Goal: Transaction & Acquisition: Purchase product/service

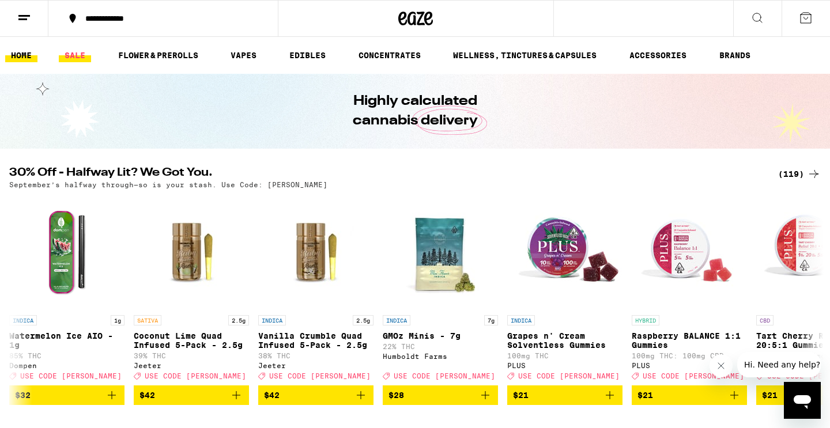
click at [79, 53] on link "SALE" at bounding box center [75, 55] width 32 height 14
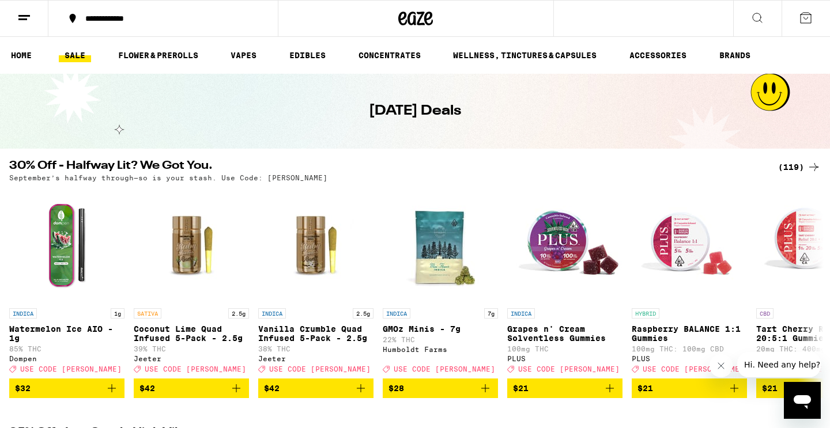
click at [797, 165] on div "(119)" at bounding box center [799, 167] width 43 height 14
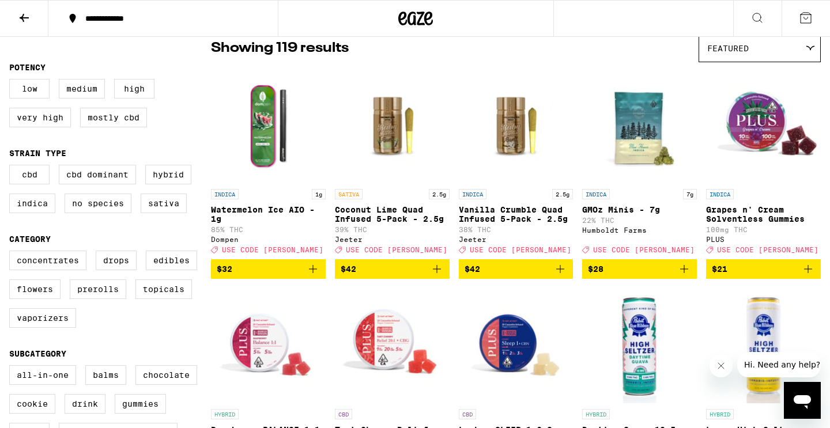
scroll to position [99, 0]
click at [59, 326] on label "Vaporizers" at bounding box center [42, 318] width 67 height 20
click at [12, 253] on input "Vaporizers" at bounding box center [12, 252] width 1 height 1
checkbox input "true"
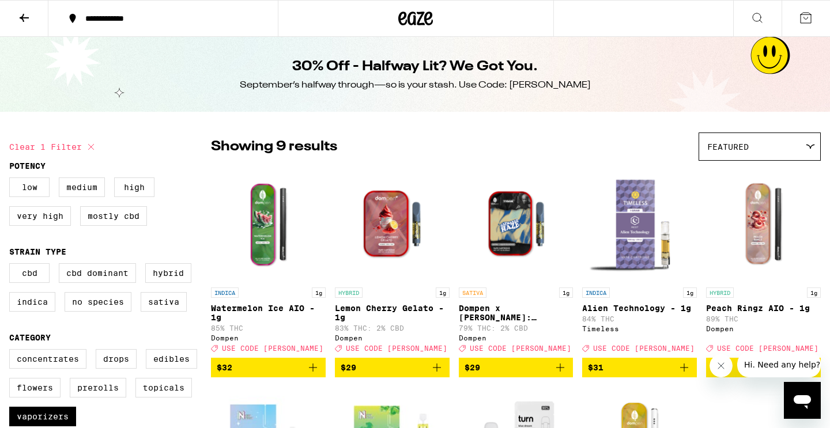
click at [26, 18] on icon at bounding box center [24, 18] width 9 height 8
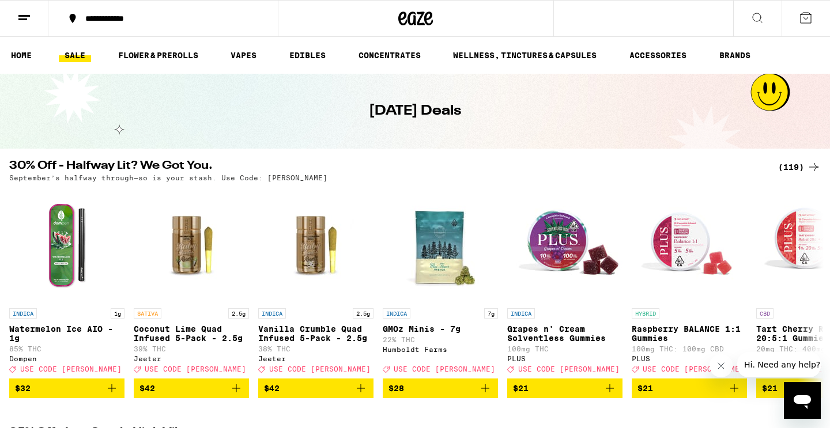
click at [748, 24] on button at bounding box center [757, 19] width 48 height 36
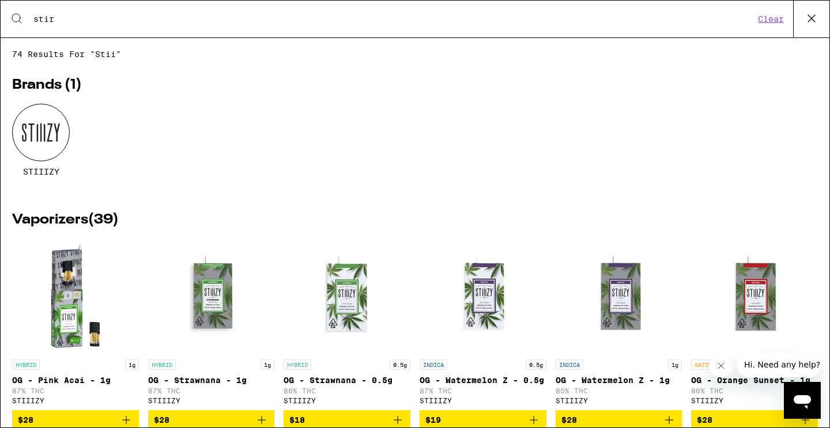
drag, startPoint x: 748, startPoint y: 24, endPoint x: 57, endPoint y: 128, distance: 698.9
click at [57, 128] on div "74 results for "stii" Brands ( 1 ) STIIIZY Vaporizers ( 39 ) HYBRID 1g OG - Pin…" at bounding box center [415, 233] width 829 height 367
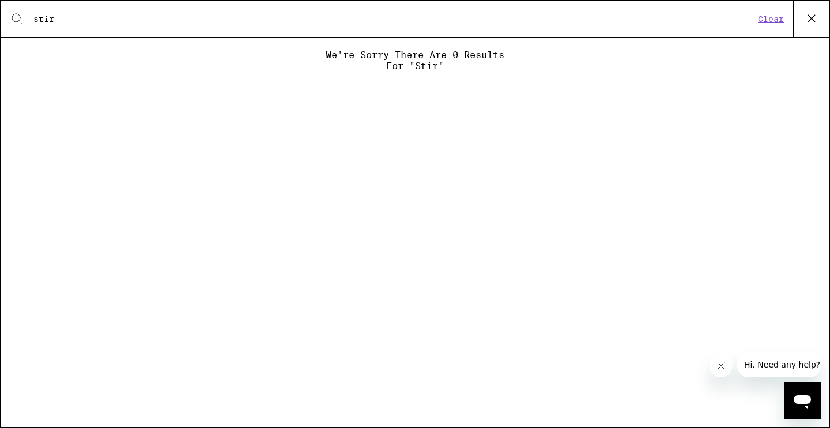
click at [74, 21] on input "stir" at bounding box center [394, 19] width 722 height 10
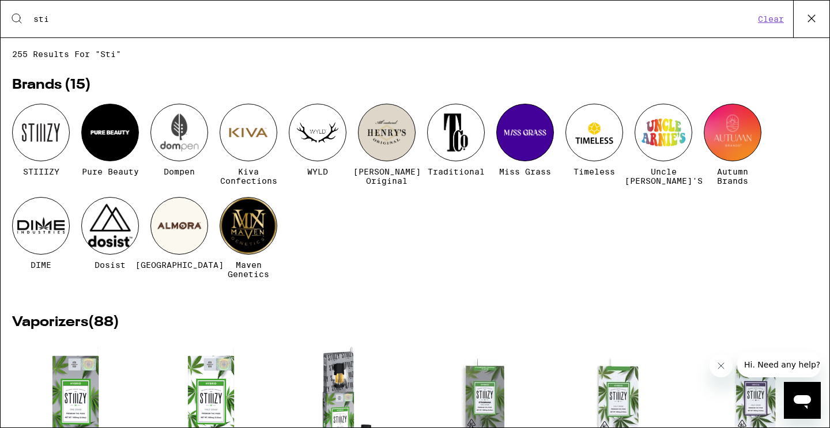
type input "sti"
click at [20, 149] on div at bounding box center [41, 133] width 58 height 58
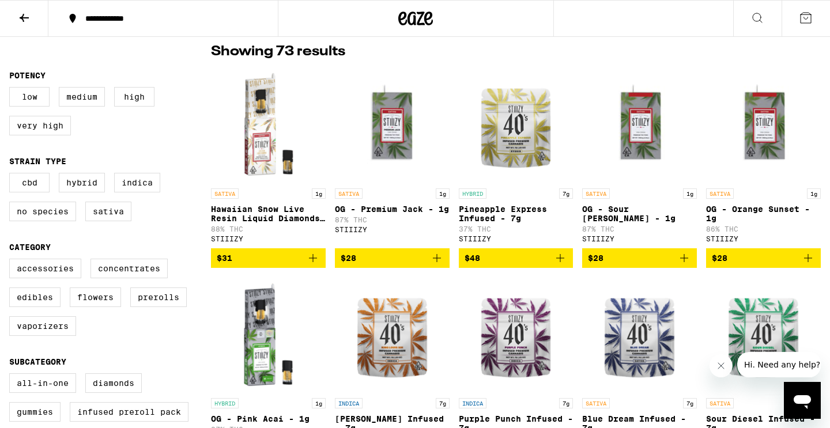
scroll to position [304, 0]
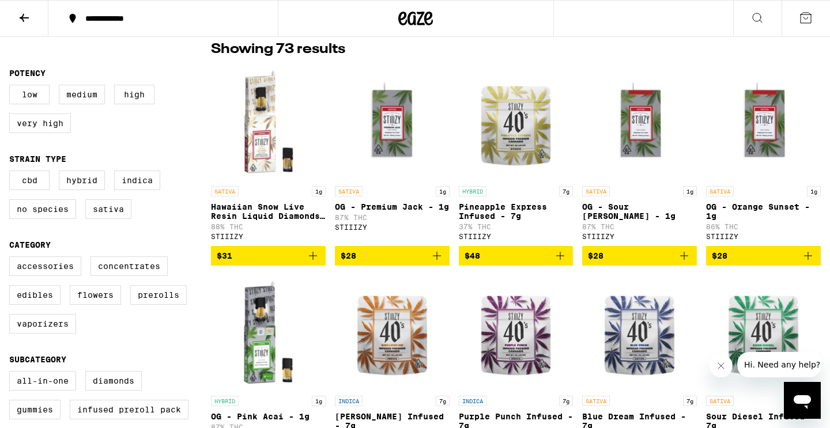
click at [439, 263] on icon "Add to bag" at bounding box center [437, 256] width 14 height 14
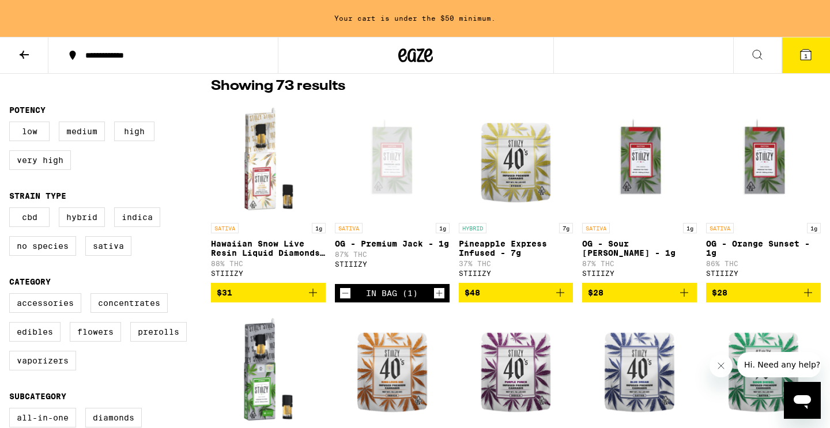
click at [313, 297] on icon "Add to bag" at bounding box center [313, 293] width 8 height 8
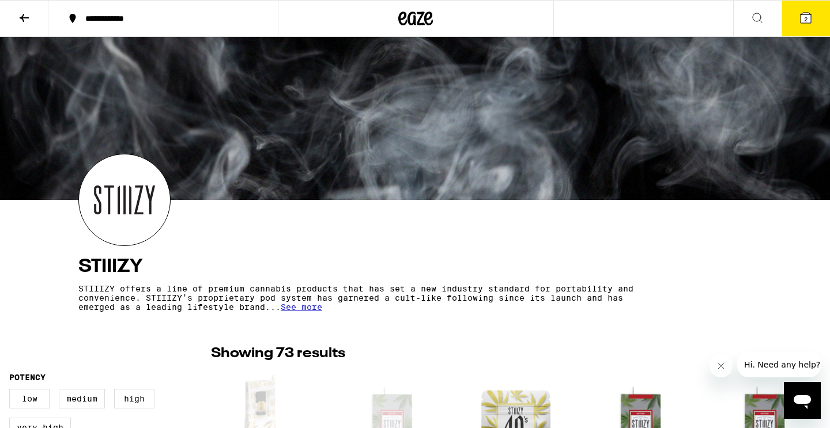
scroll to position [0, 0]
click at [757, 30] on button at bounding box center [757, 19] width 48 height 36
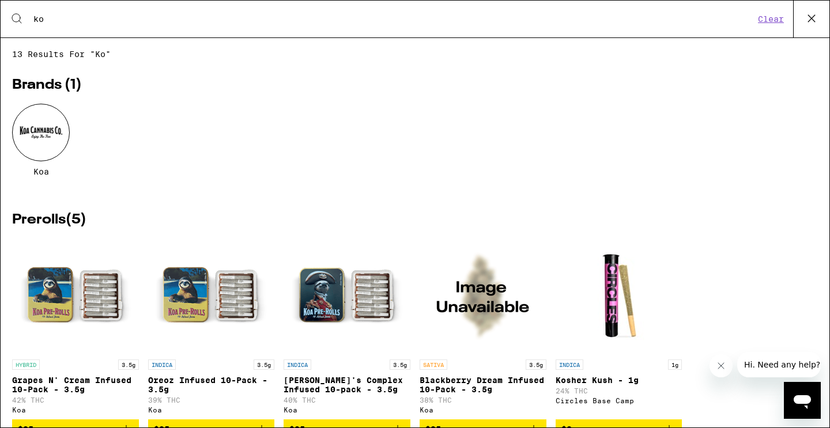
type input "ko"
click at [33, 141] on div at bounding box center [41, 133] width 58 height 58
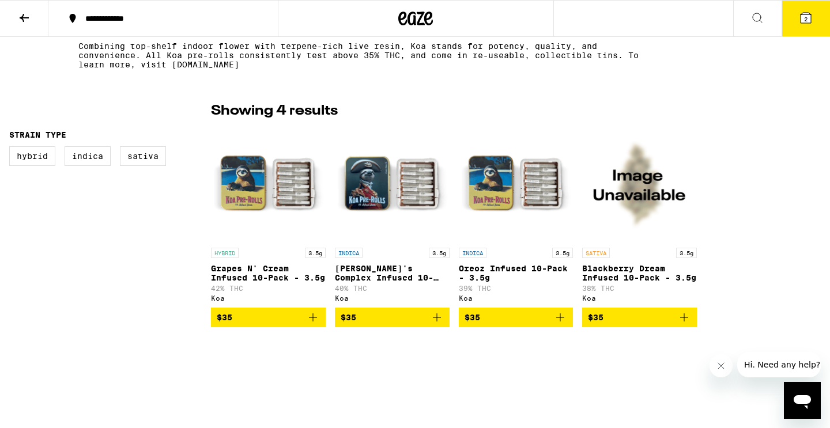
scroll to position [246, 0]
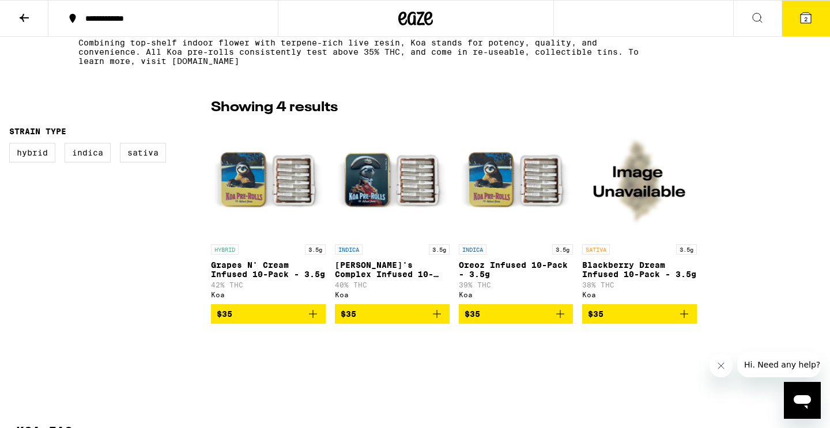
click at [685, 319] on icon "Add to bag" at bounding box center [684, 314] width 14 height 14
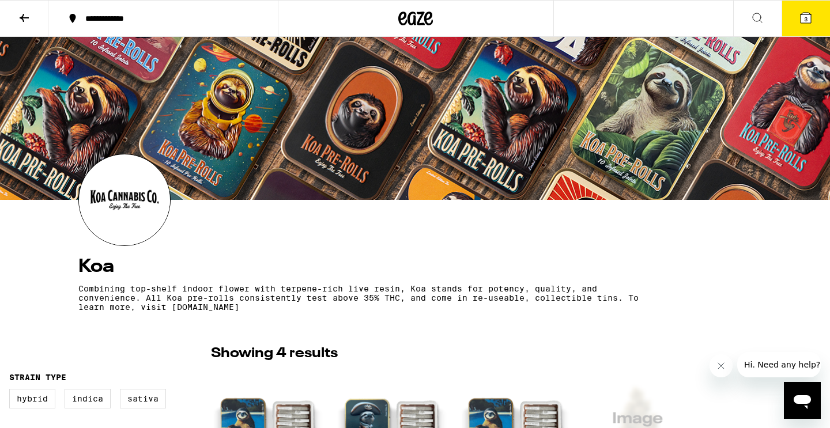
scroll to position [0, 0]
click at [808, 17] on icon at bounding box center [806, 18] width 10 height 10
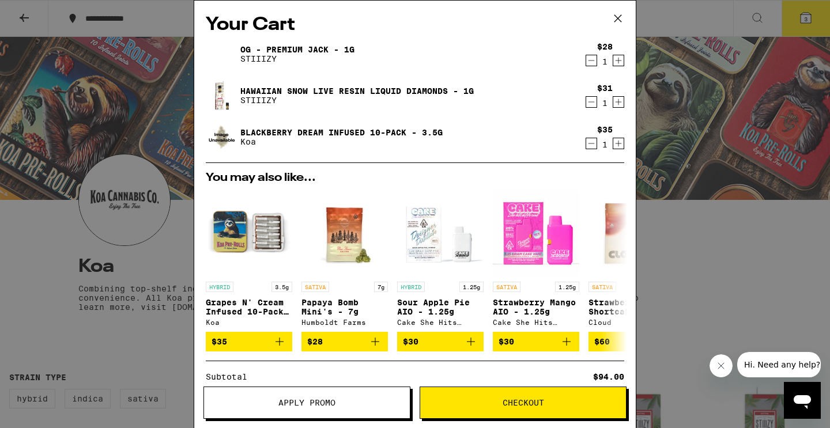
click at [592, 103] on icon "Decrement" at bounding box center [591, 102] width 10 height 14
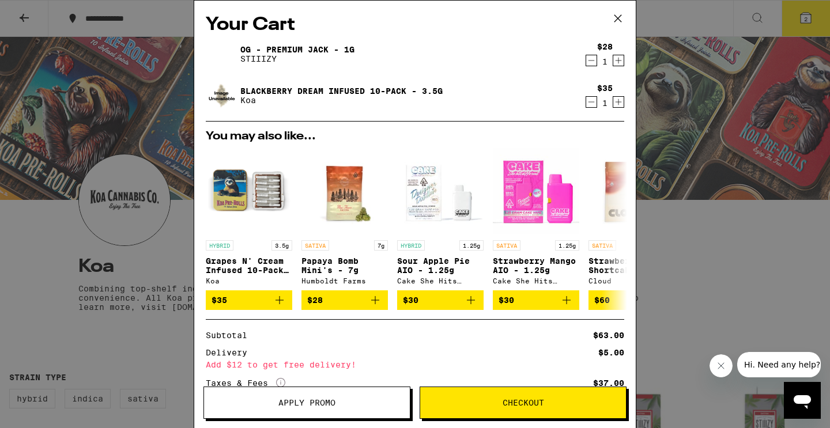
click at [618, 17] on icon at bounding box center [617, 18] width 17 height 17
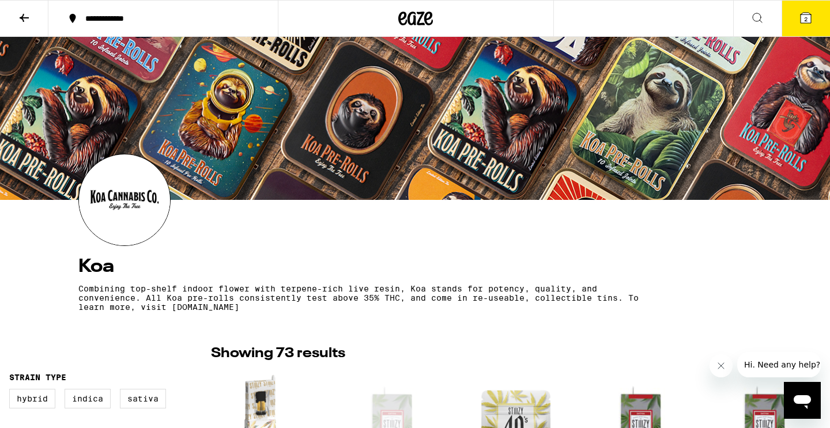
click at [760, 19] on icon at bounding box center [757, 17] width 9 height 9
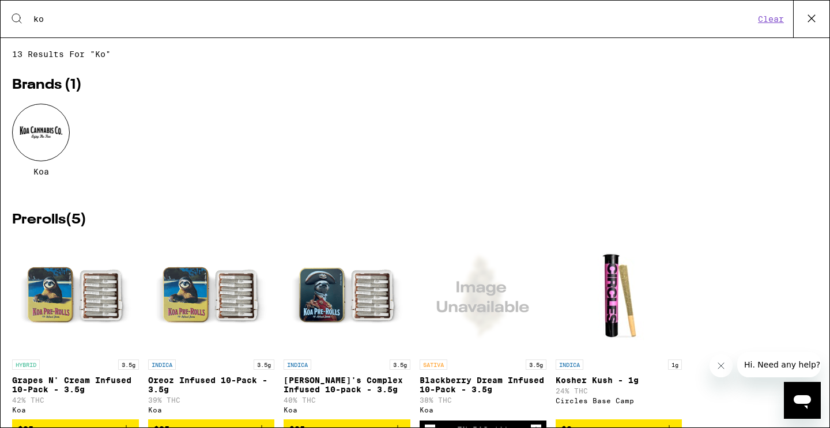
type input "k"
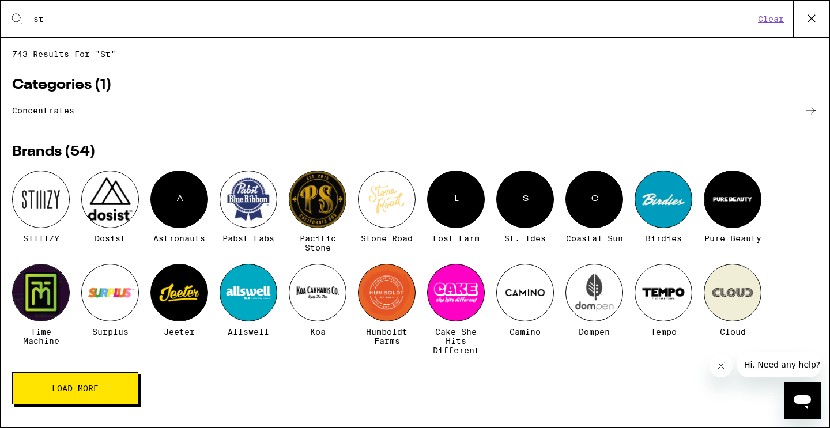
type input "st"
click at [42, 200] on div at bounding box center [41, 200] width 58 height 58
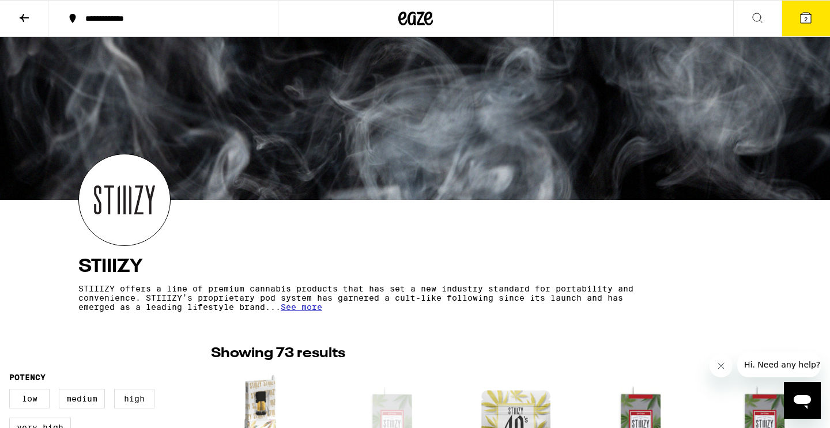
click at [761, 28] on button at bounding box center [757, 19] width 48 height 36
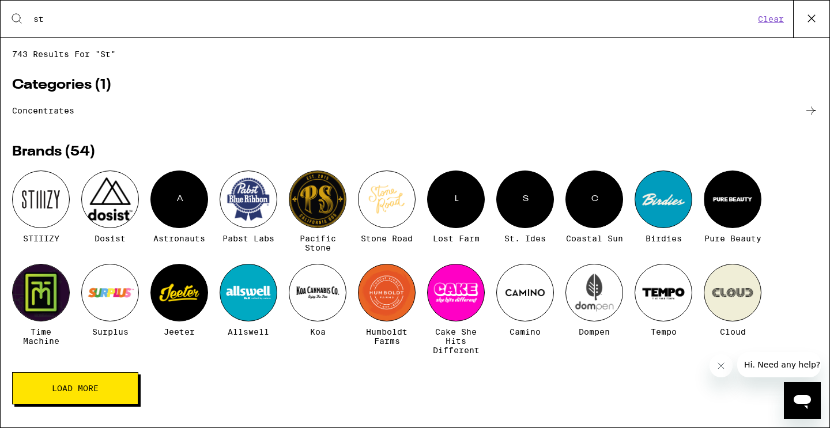
click at [807, 19] on icon at bounding box center [811, 18] width 17 height 17
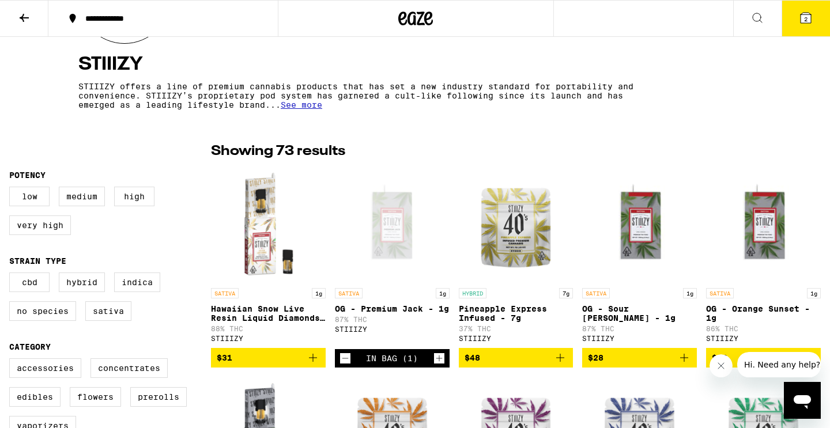
scroll to position [205, 0]
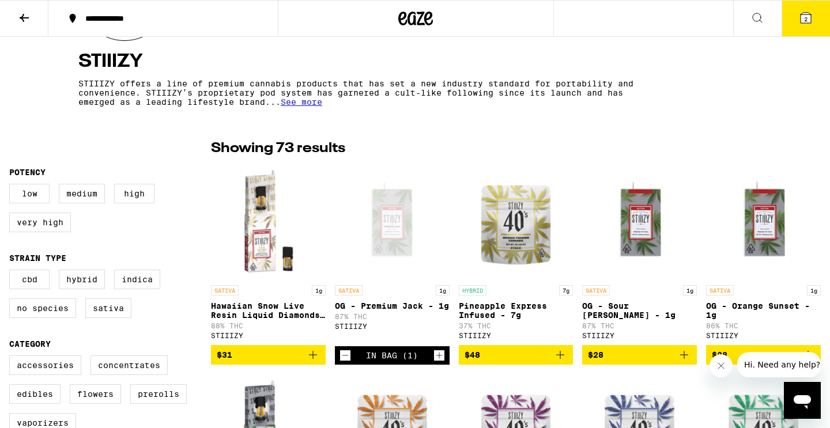
click at [317, 361] on icon "Add to bag" at bounding box center [313, 355] width 14 height 14
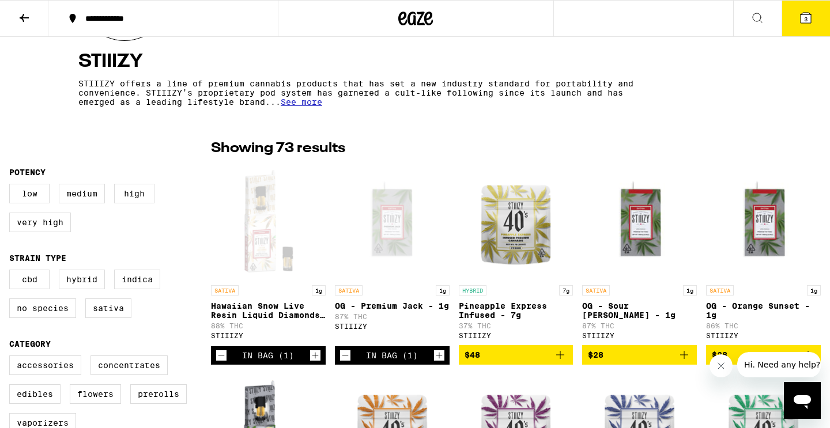
click at [814, 16] on button "3" at bounding box center [806, 19] width 48 height 36
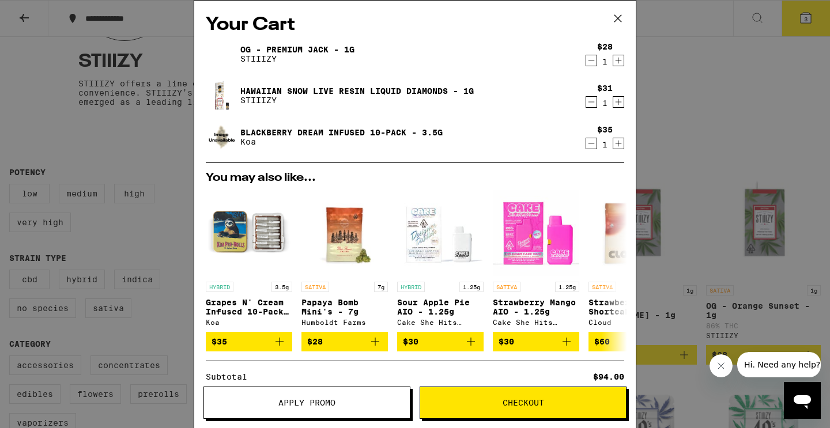
click at [588, 107] on icon "Decrement" at bounding box center [591, 102] width 10 height 14
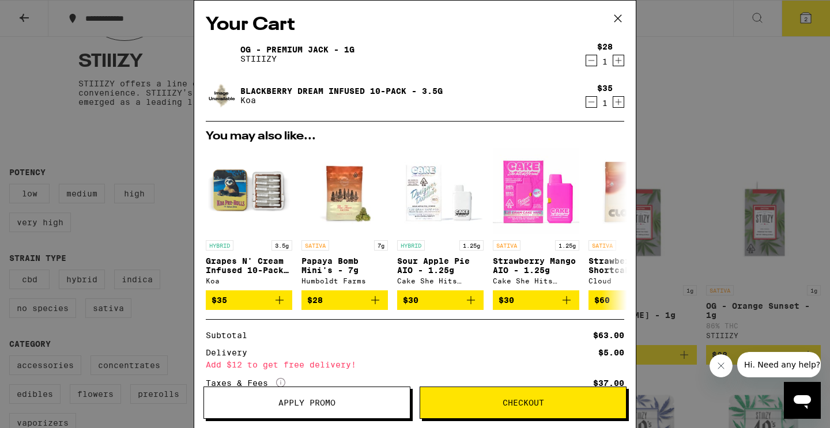
click at [616, 17] on icon at bounding box center [617, 18] width 17 height 17
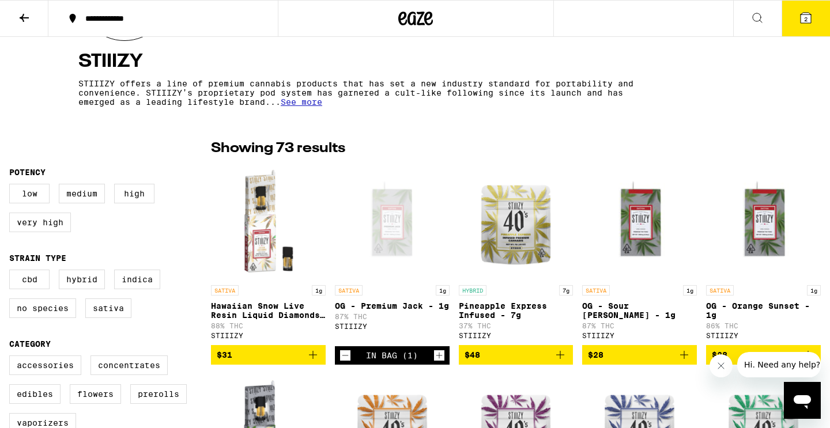
click at [416, 18] on icon at bounding box center [415, 18] width 35 height 21
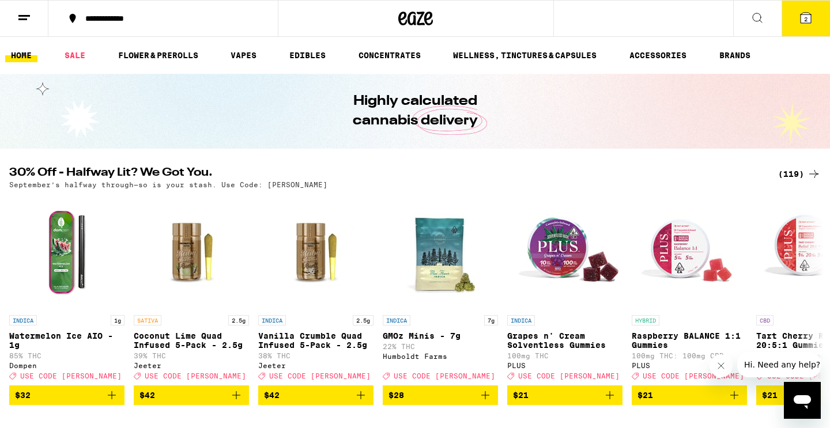
click at [794, 175] on div "(119)" at bounding box center [799, 174] width 43 height 14
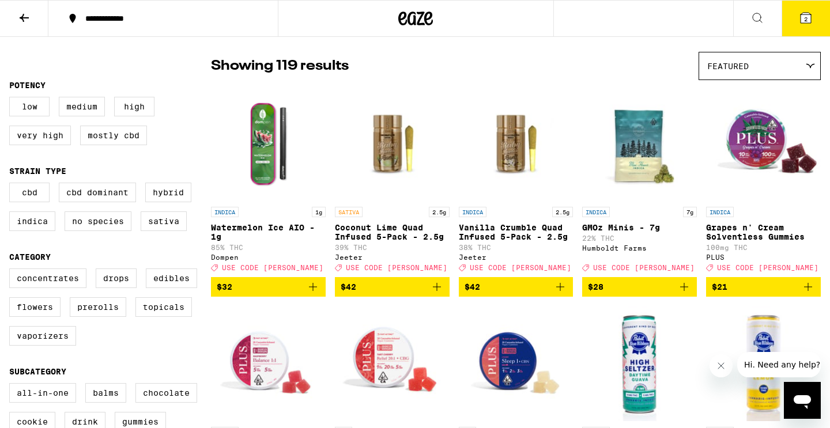
scroll to position [93, 0]
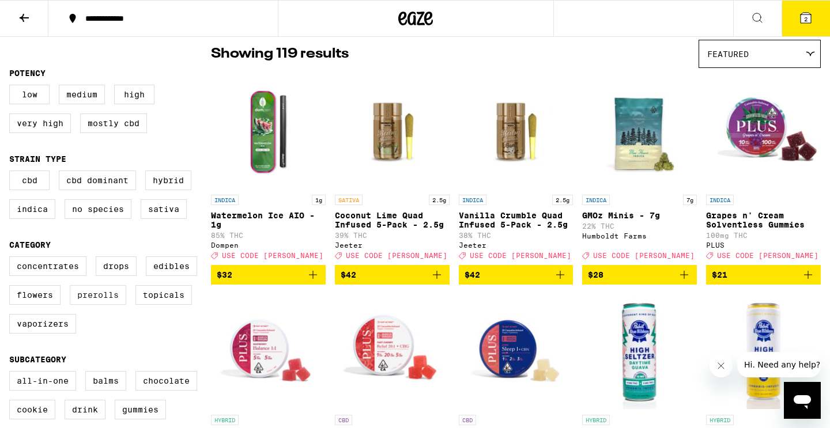
click at [118, 300] on label "Prerolls" at bounding box center [98, 295] width 56 height 20
click at [12, 259] on input "Prerolls" at bounding box center [12, 258] width 1 height 1
checkbox input "true"
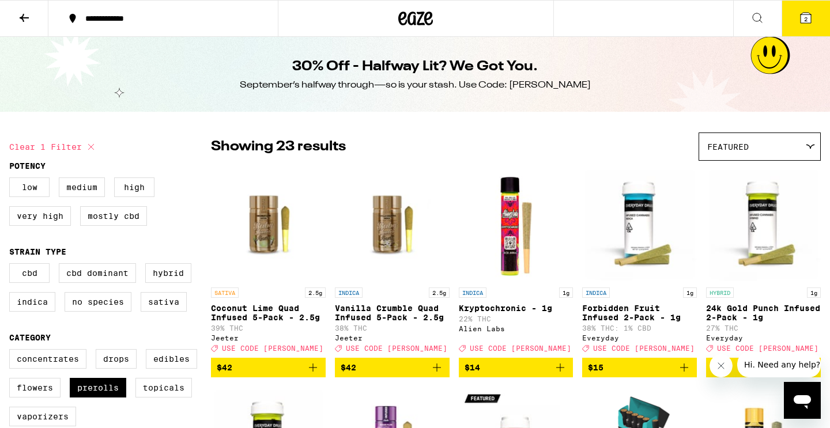
click at [805, 24] on icon at bounding box center [806, 18] width 14 height 14
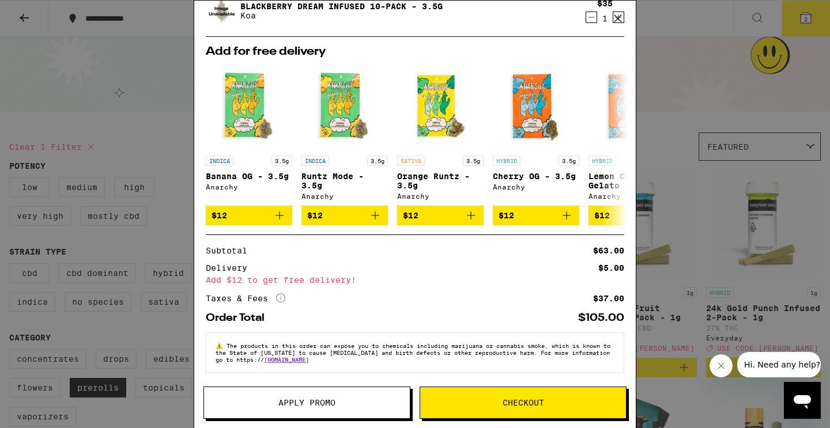
scroll to position [92, 0]
click at [459, 402] on span "Checkout" at bounding box center [523, 403] width 206 height 8
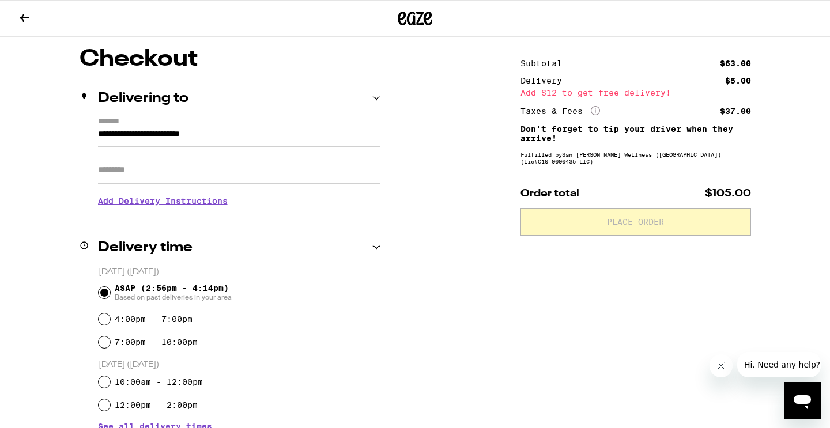
scroll to position [94, 0]
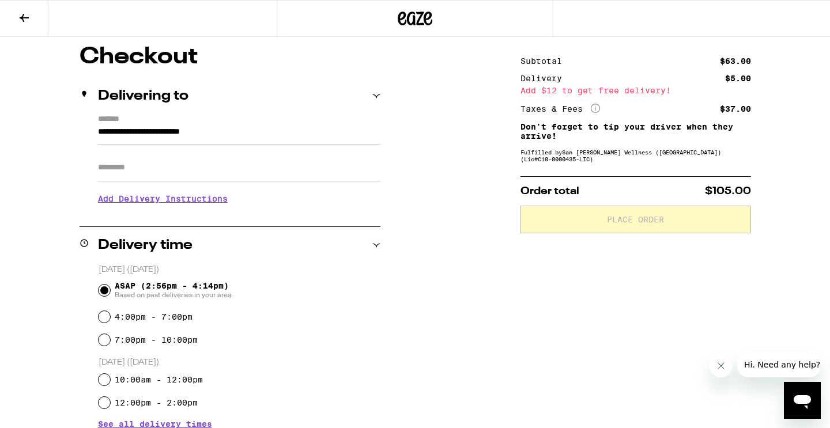
click at [198, 172] on input "Apt/Suite" at bounding box center [239, 168] width 282 height 28
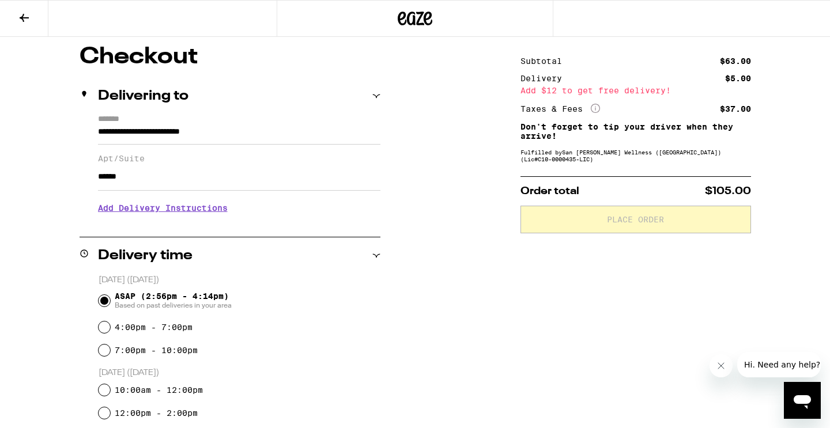
type input "******"
click at [43, 232] on div "**********" at bounding box center [415, 375] width 830 height 659
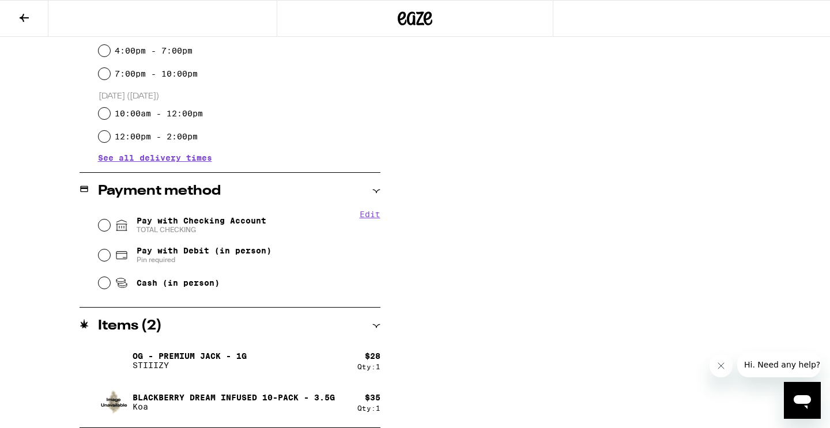
scroll to position [371, 0]
click at [104, 226] on input "Pay with Checking Account TOTAL CHECKING" at bounding box center [105, 226] width 12 height 12
radio input "true"
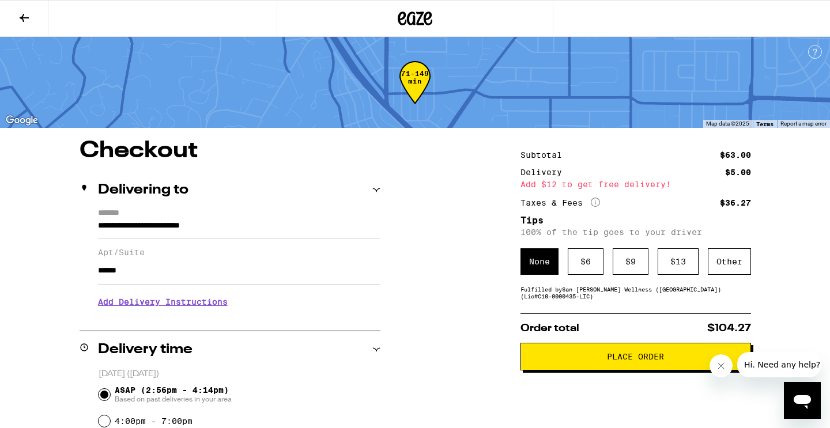
scroll to position [0, 0]
click at [592, 269] on div "$ 6" at bounding box center [586, 261] width 36 height 27
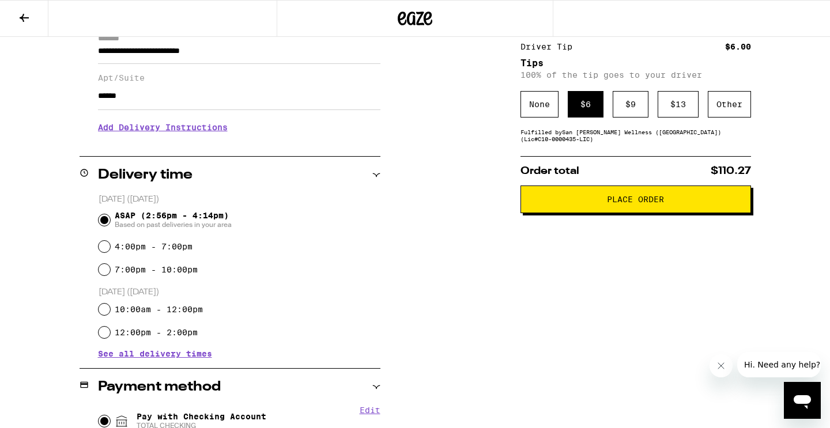
scroll to position [175, 0]
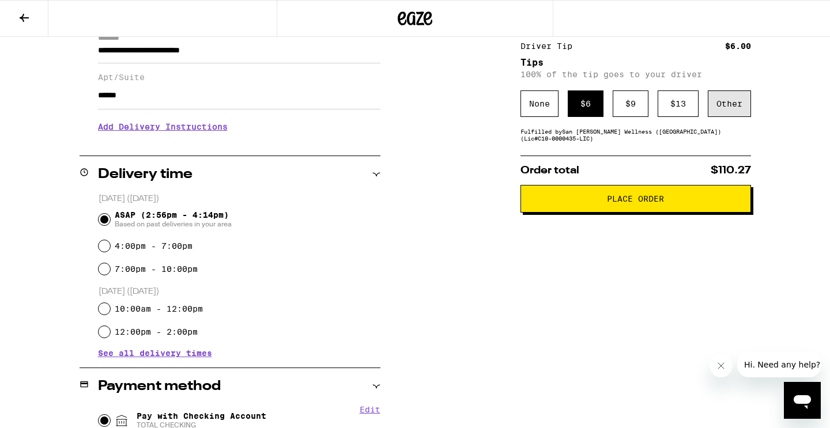
click at [726, 110] on div "Other" at bounding box center [729, 103] width 43 height 27
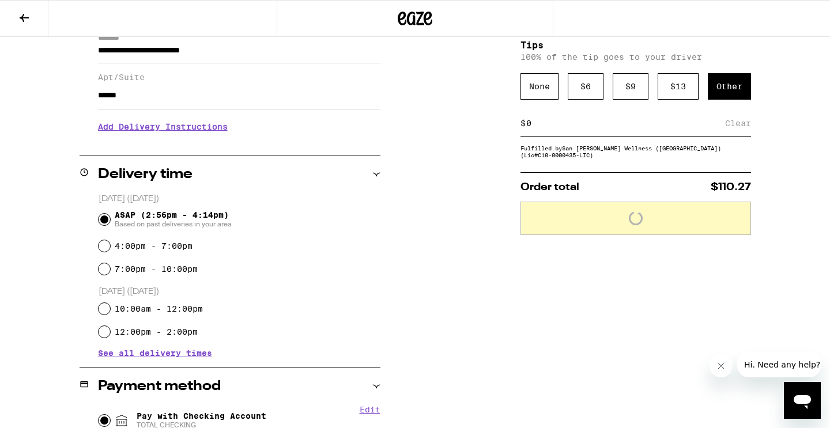
click at [541, 129] on input at bounding box center [625, 123] width 199 height 10
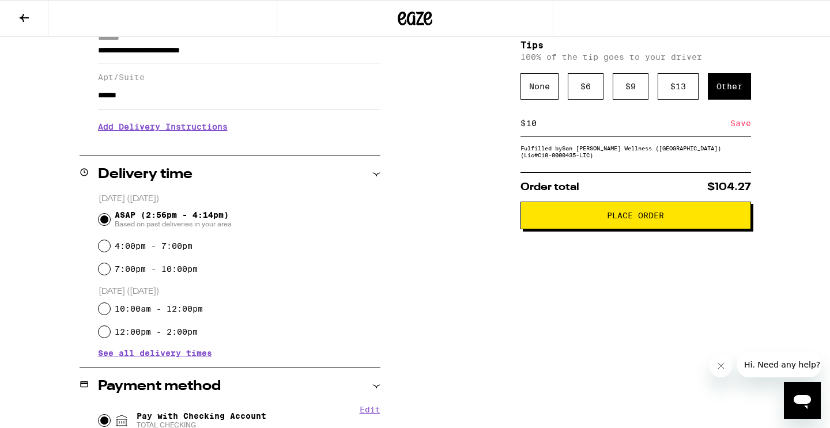
type input "10"
click at [744, 128] on div "Save" at bounding box center [740, 123] width 21 height 25
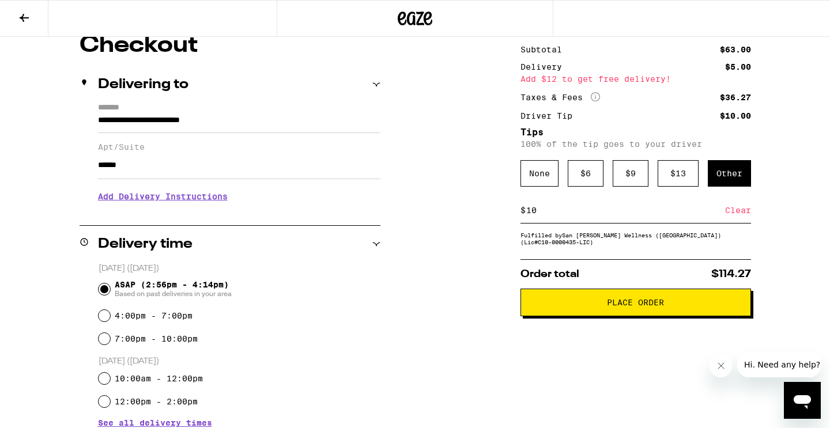
scroll to position [115, 0]
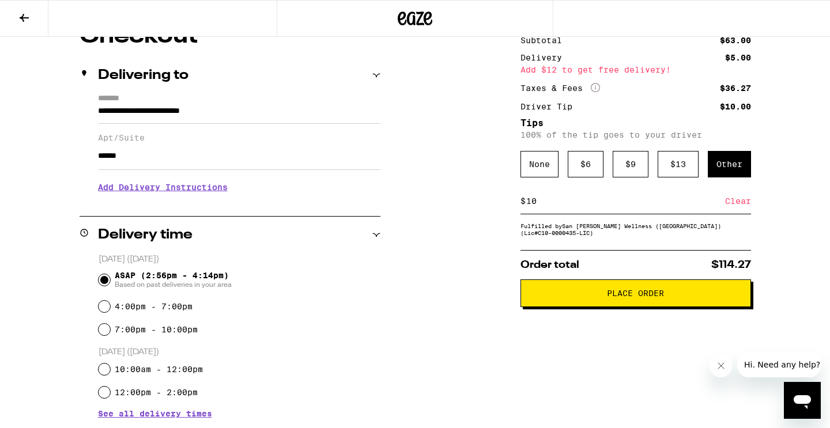
click at [610, 297] on span "Place Order" at bounding box center [635, 293] width 57 height 8
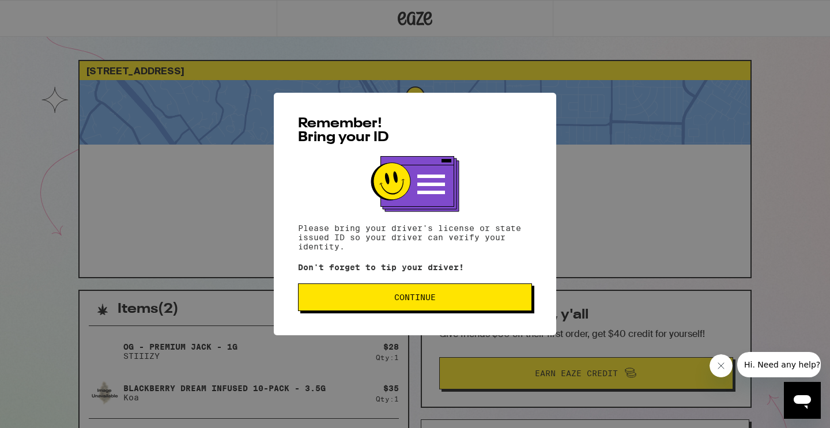
click at [416, 301] on span "Continue" at bounding box center [415, 297] width 42 height 8
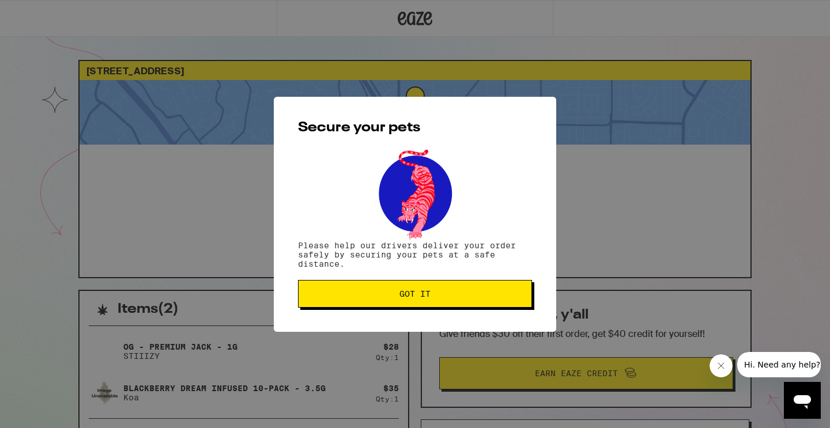
click at [391, 301] on button "Got it" at bounding box center [415, 294] width 234 height 28
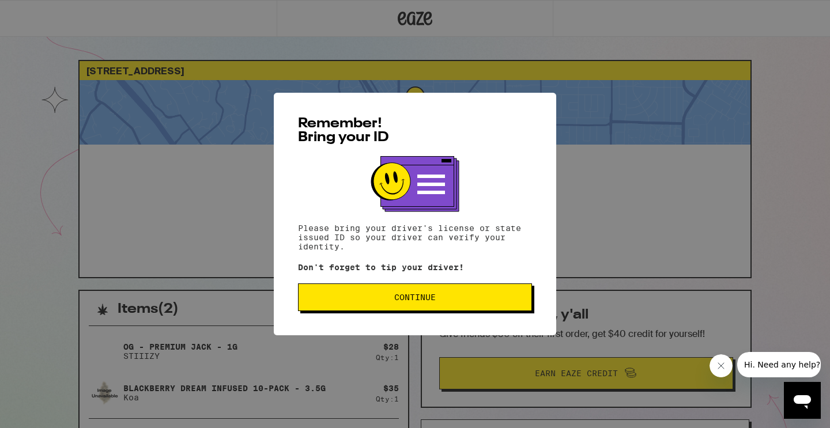
click at [375, 301] on span "Continue" at bounding box center [415, 297] width 214 height 8
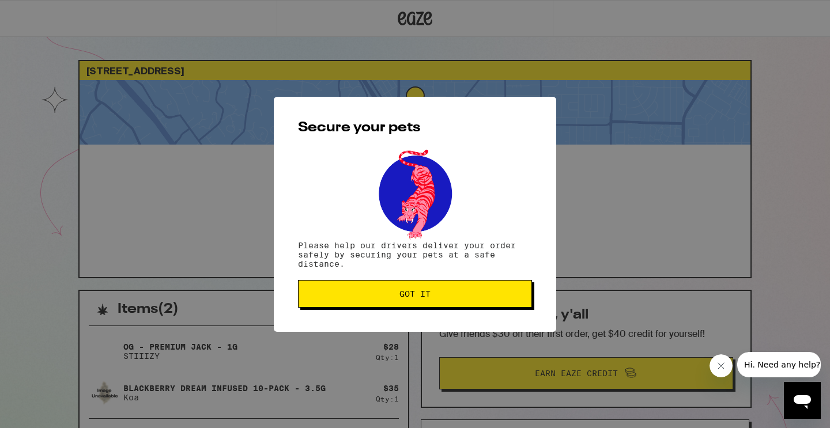
click at [375, 300] on button "Got it" at bounding box center [415, 294] width 234 height 28
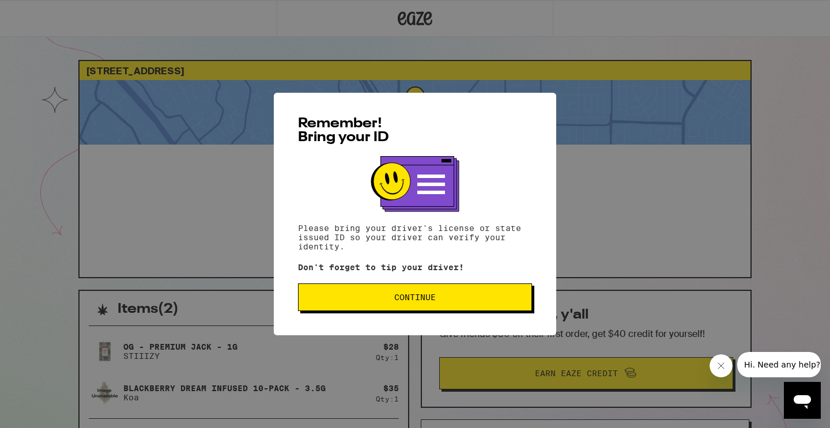
click at [441, 296] on span "Continue" at bounding box center [415, 297] width 214 height 8
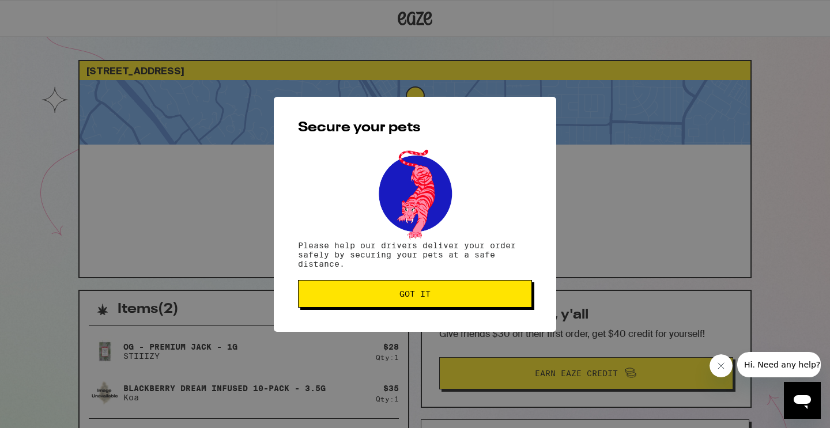
click at [441, 296] on span "Got it" at bounding box center [415, 294] width 214 height 8
